Goal: Information Seeking & Learning: Find specific fact

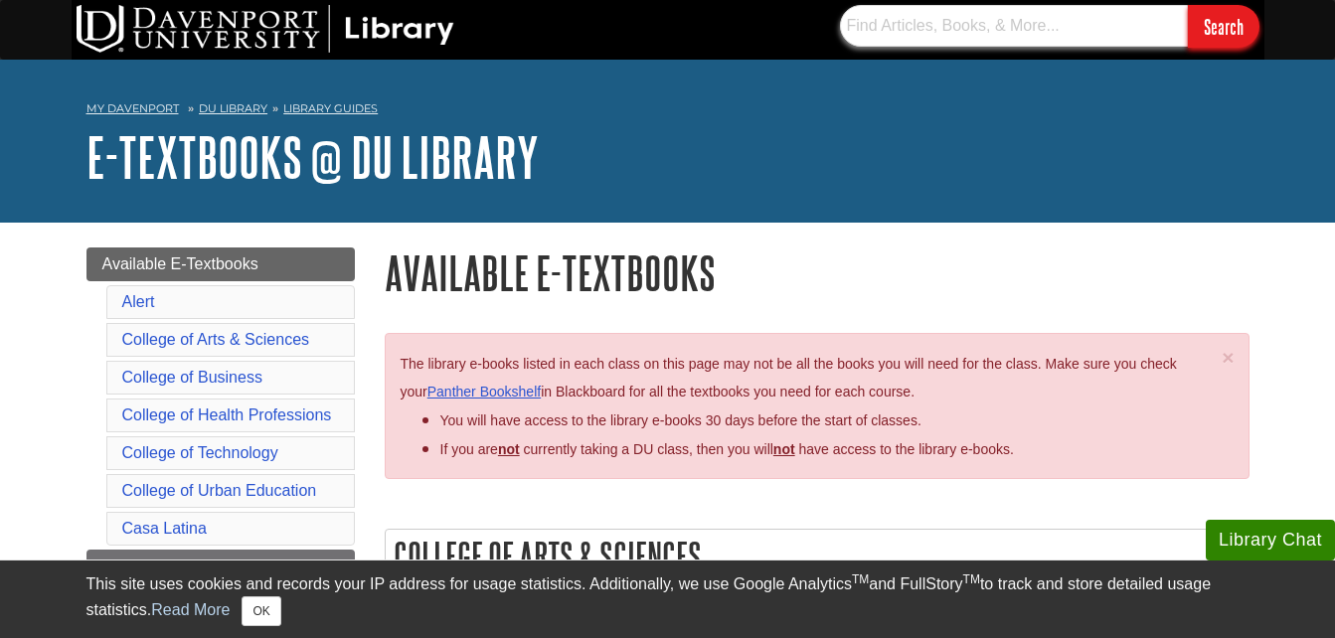
click at [1047, 14] on input "text" at bounding box center [1014, 26] width 348 height 42
type input "i"
type input "hint221"
click at [1188, 5] on input "Search" at bounding box center [1224, 26] width 72 height 43
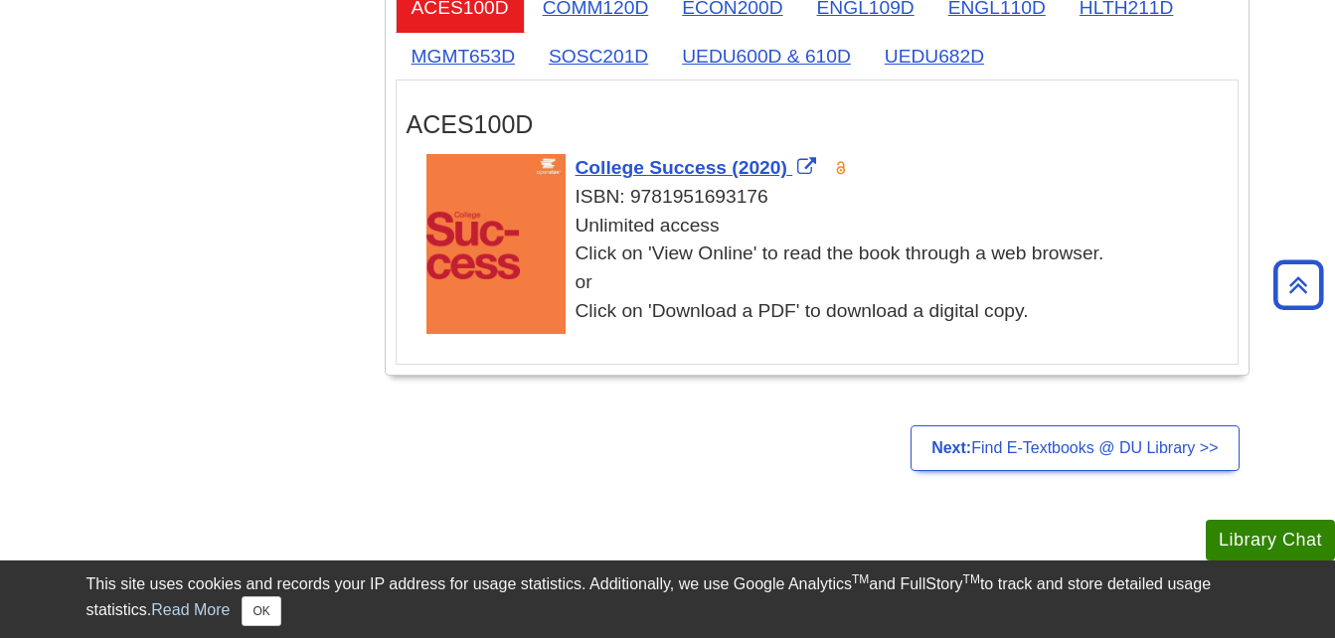
scroll to position [4378, 0]
